Goal: Task Accomplishment & Management: Manage account settings

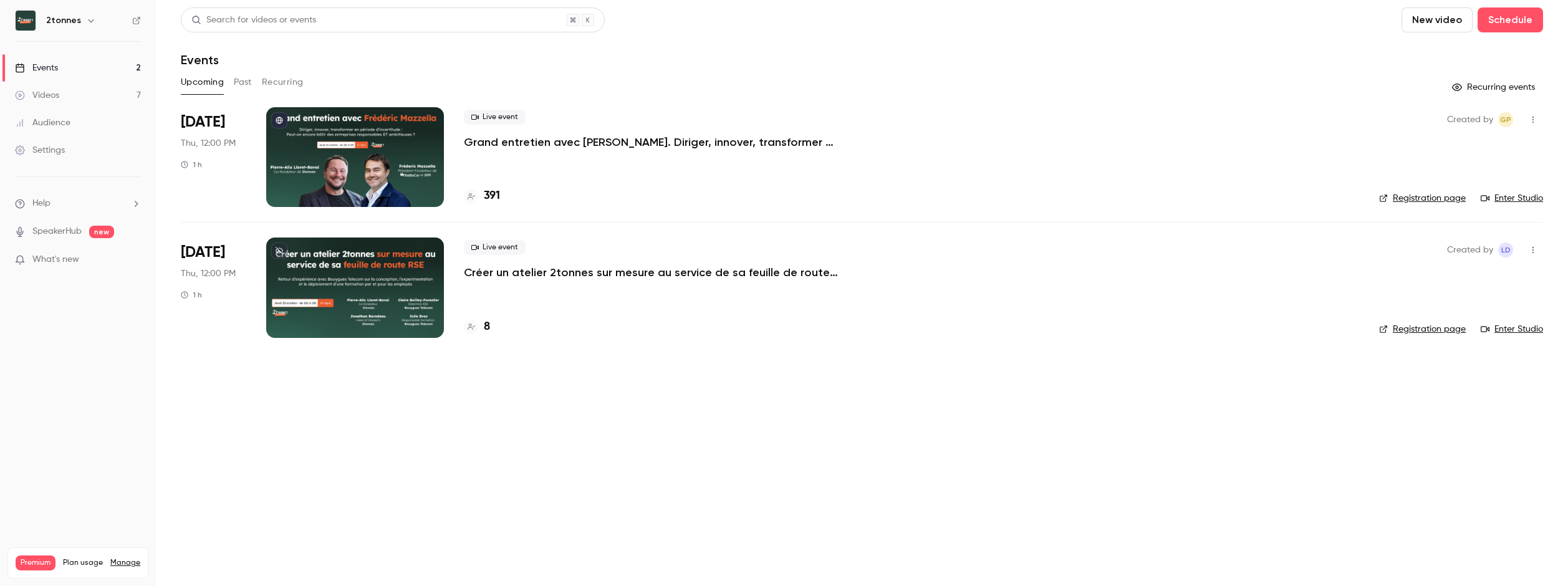
click at [511, 142] on p "Grand entretien avec [PERSON_NAME]. Diriger, innover, transformer en période d’…" at bounding box center [650, 142] width 374 height 15
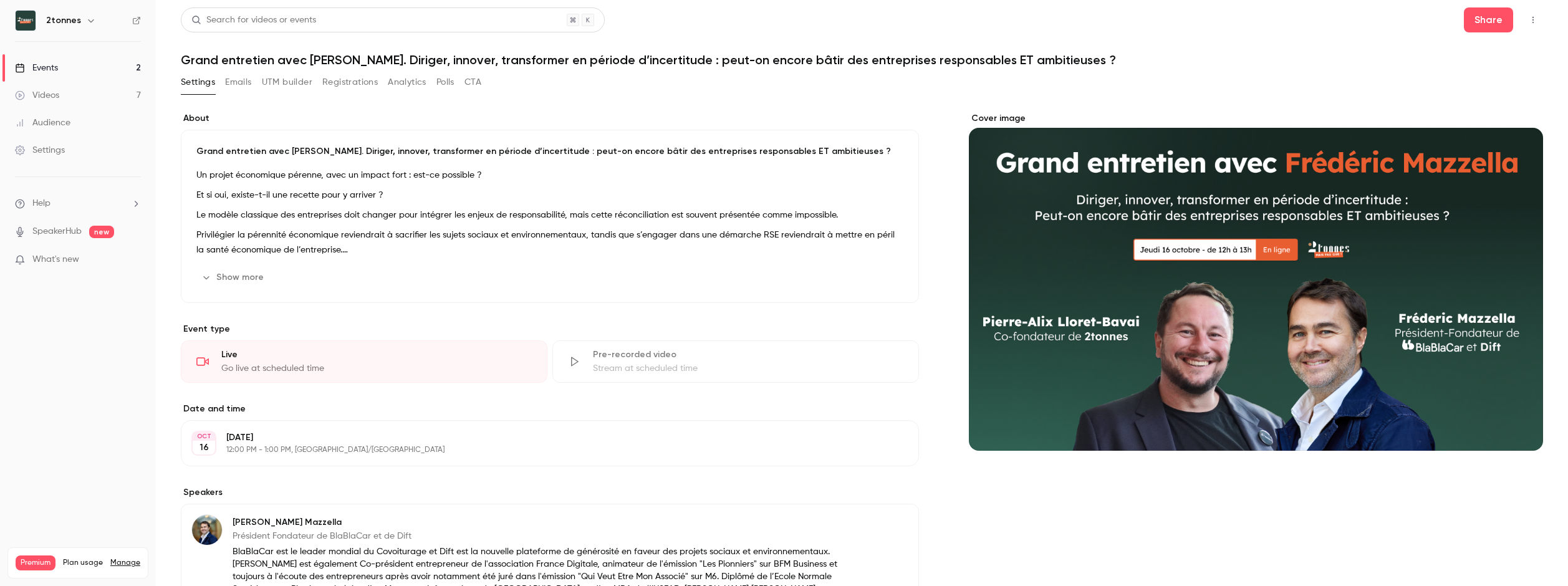
click at [248, 78] on button "Emails" at bounding box center [238, 83] width 26 height 20
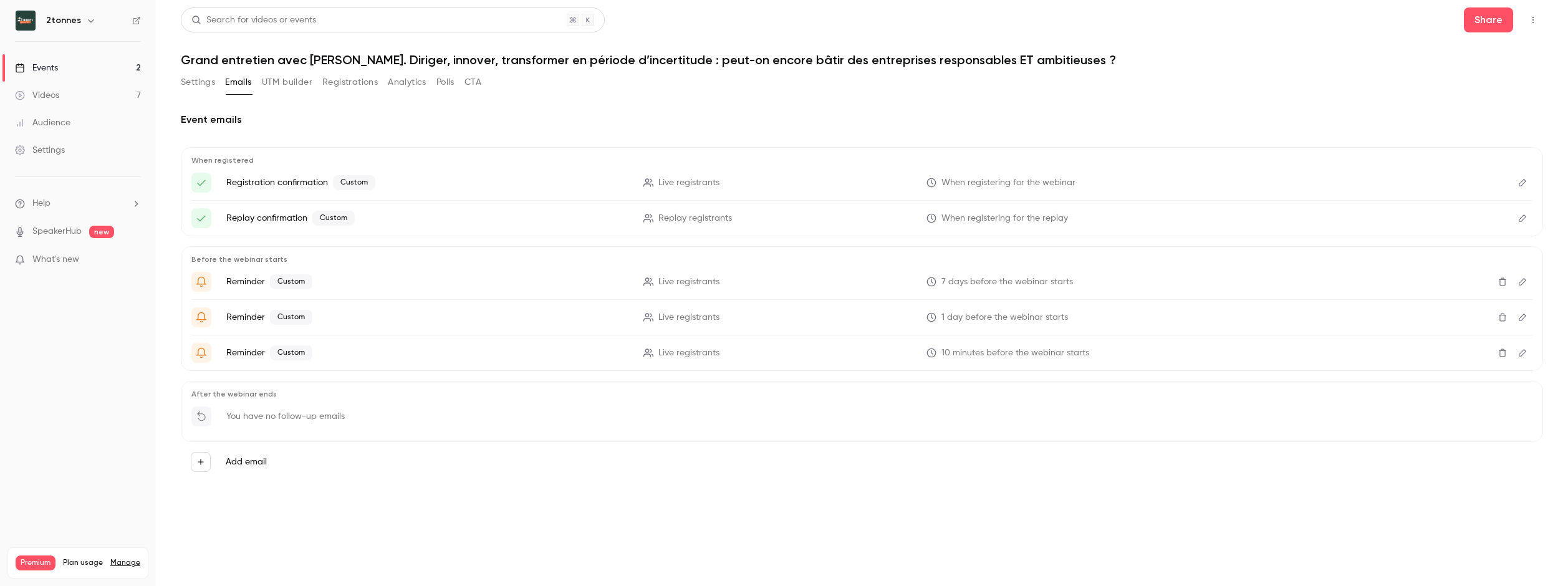
click at [372, 78] on button "Registrations" at bounding box center [350, 83] width 55 height 20
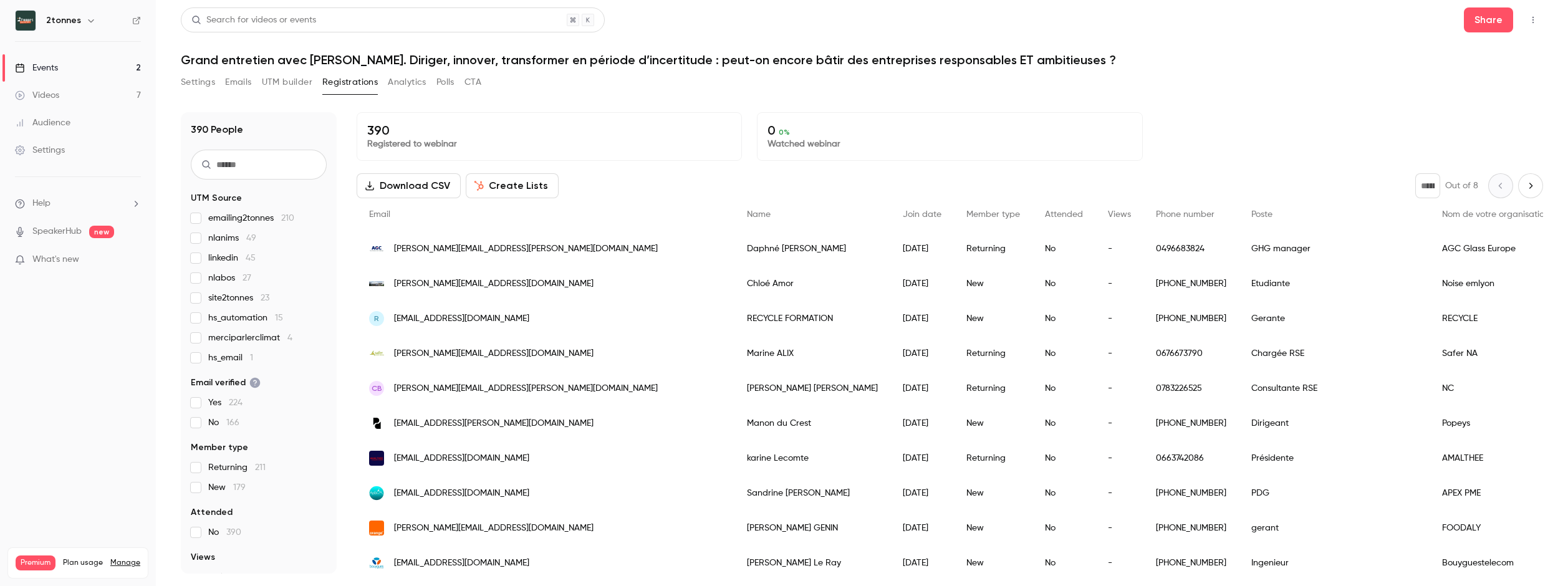
click at [406, 87] on button "Analytics" at bounding box center [407, 83] width 39 height 20
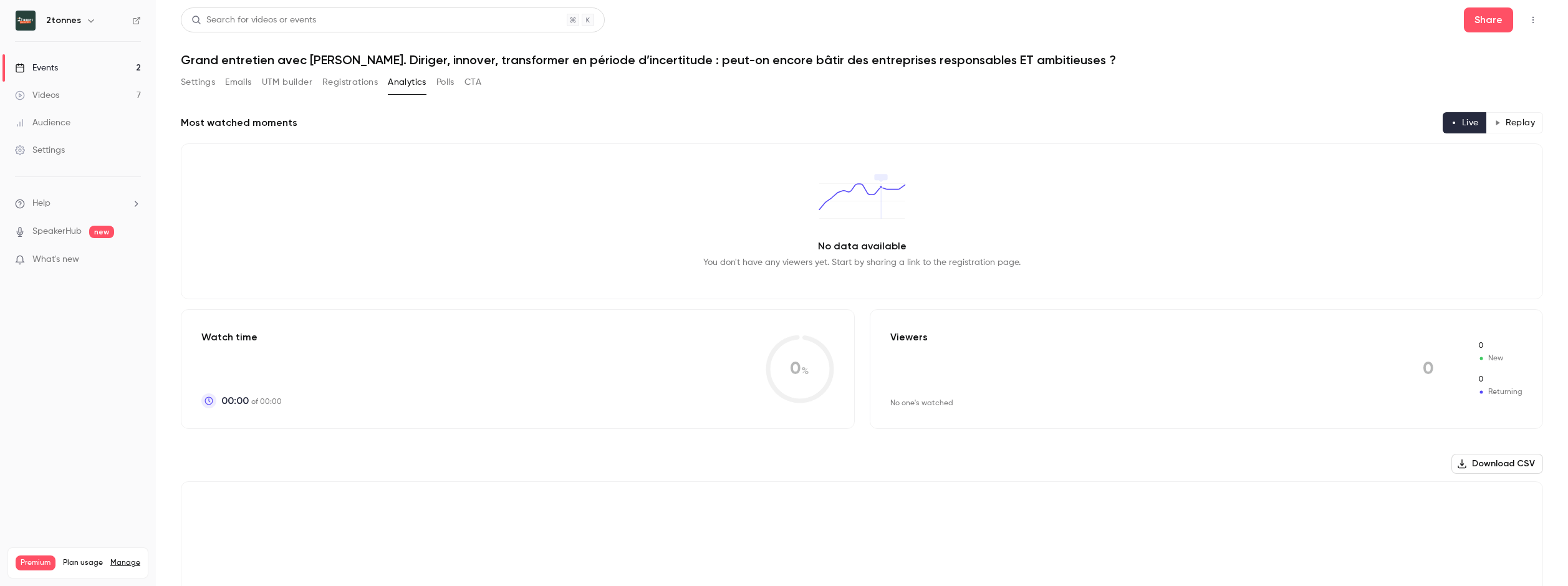
click at [348, 79] on button "Registrations" at bounding box center [350, 83] width 55 height 20
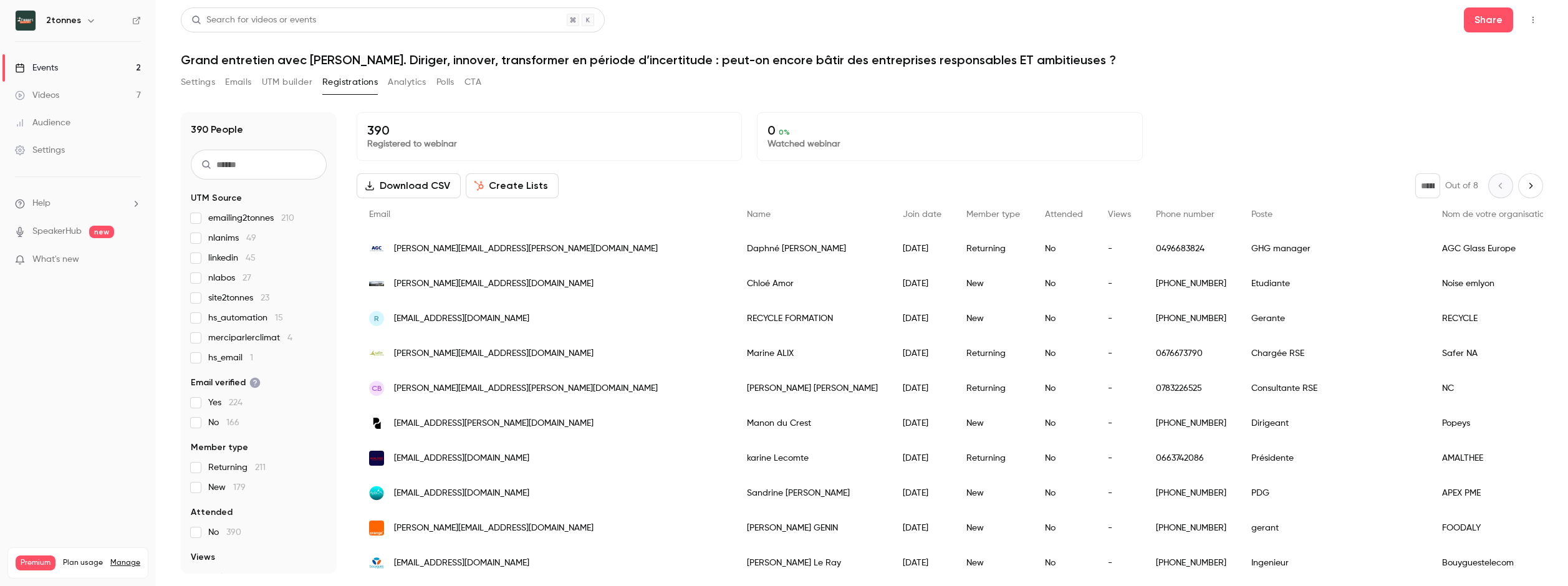
click at [198, 83] on button "Settings" at bounding box center [198, 83] width 34 height 20
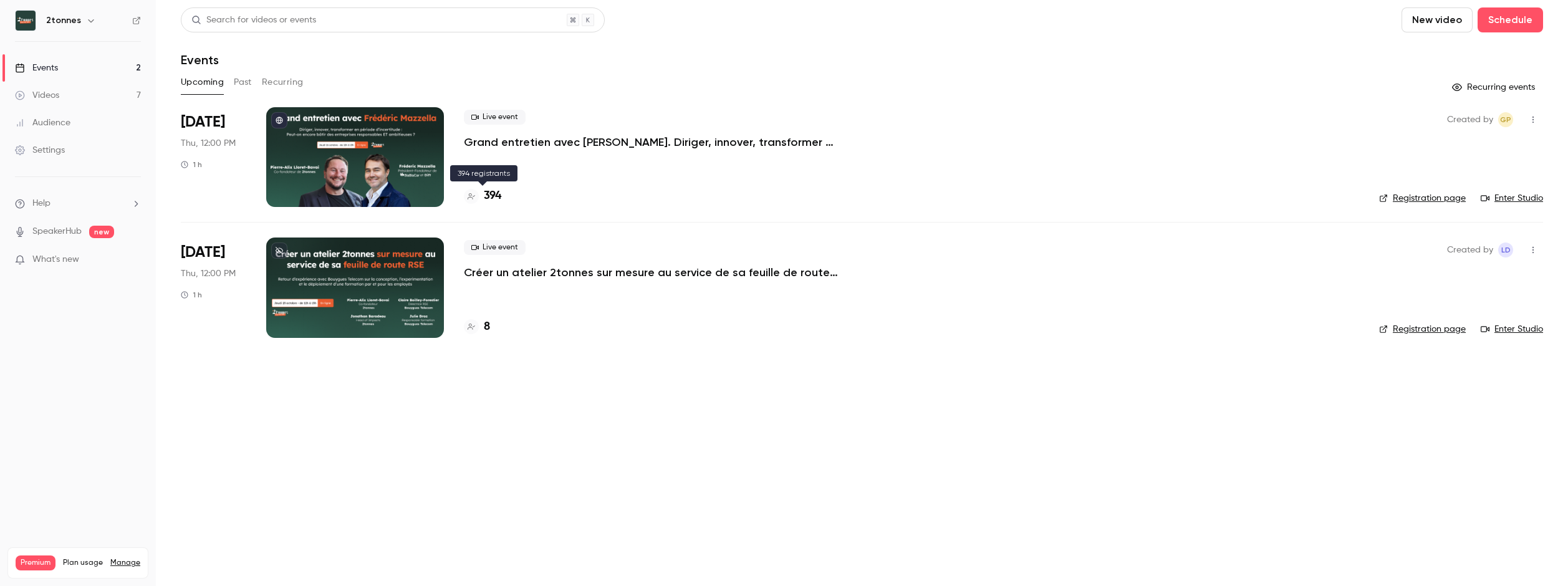
click at [496, 192] on h4 "394" at bounding box center [493, 195] width 17 height 17
